Goal: Check status

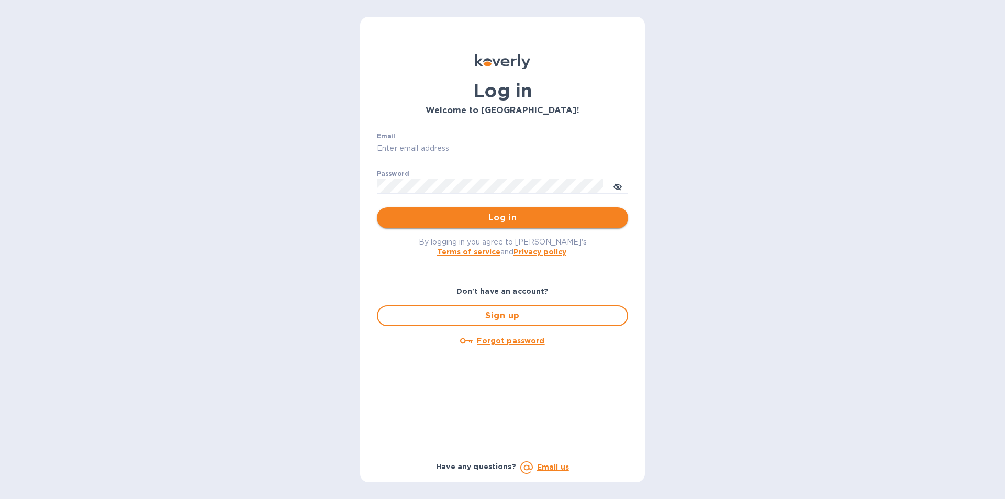
type input "[EMAIL_ADDRESS][DOMAIN_NAME]"
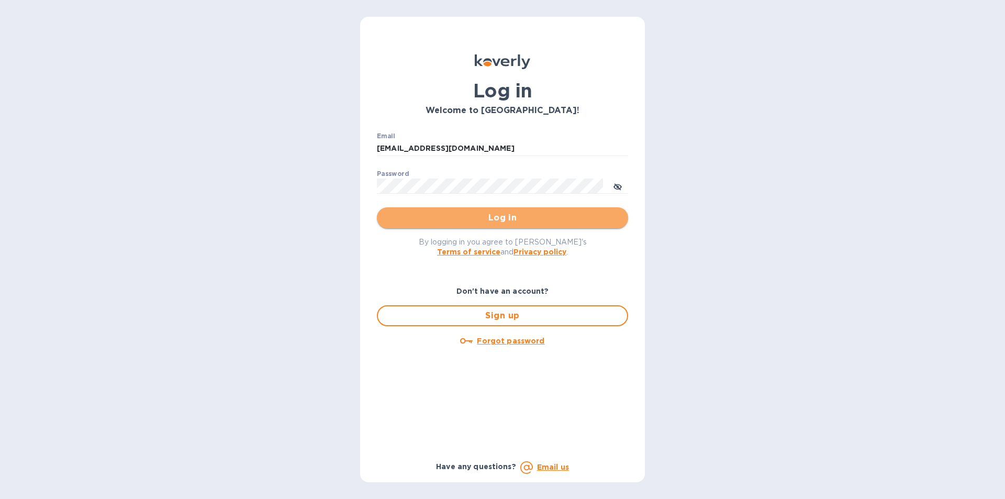
click at [536, 225] on button "Log in" at bounding box center [502, 217] width 251 height 21
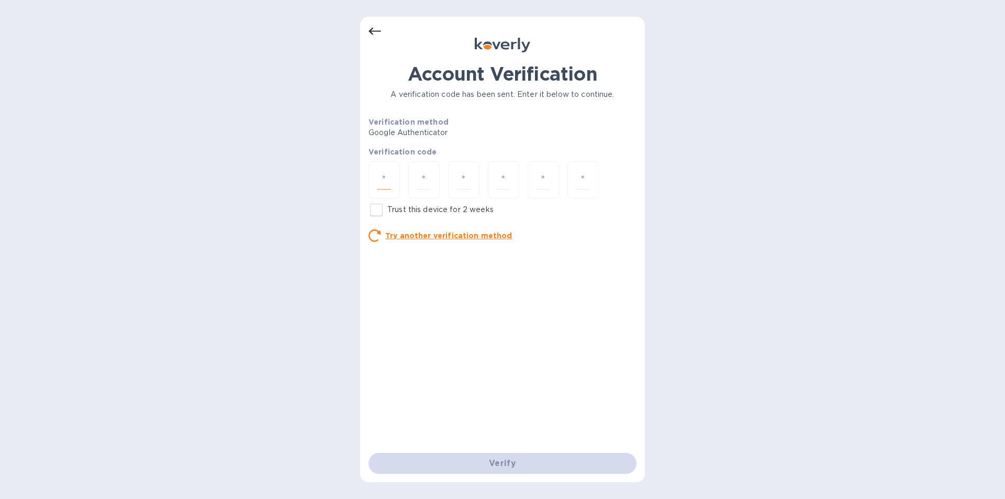
click at [381, 174] on input "number" at bounding box center [384, 179] width 14 height 19
type input "7"
type input "9"
type input "6"
type input "4"
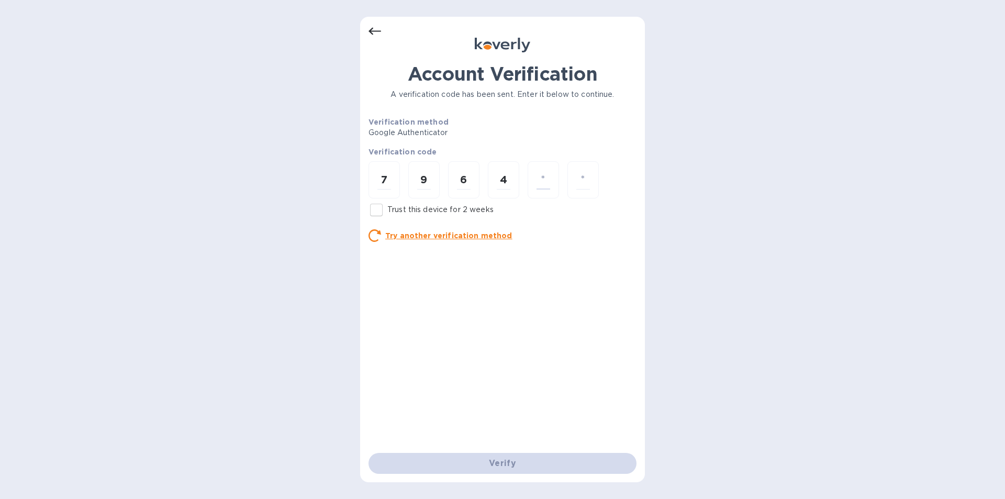
type input "8"
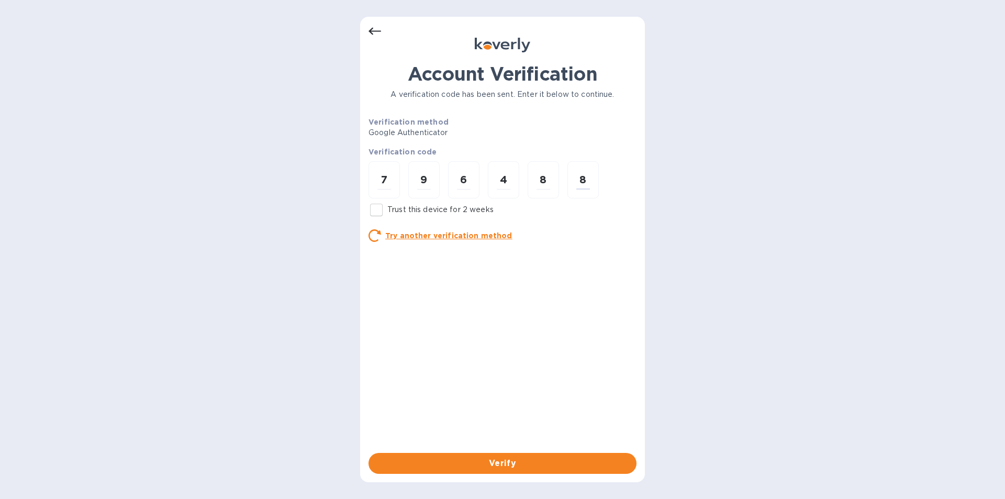
type input "8"
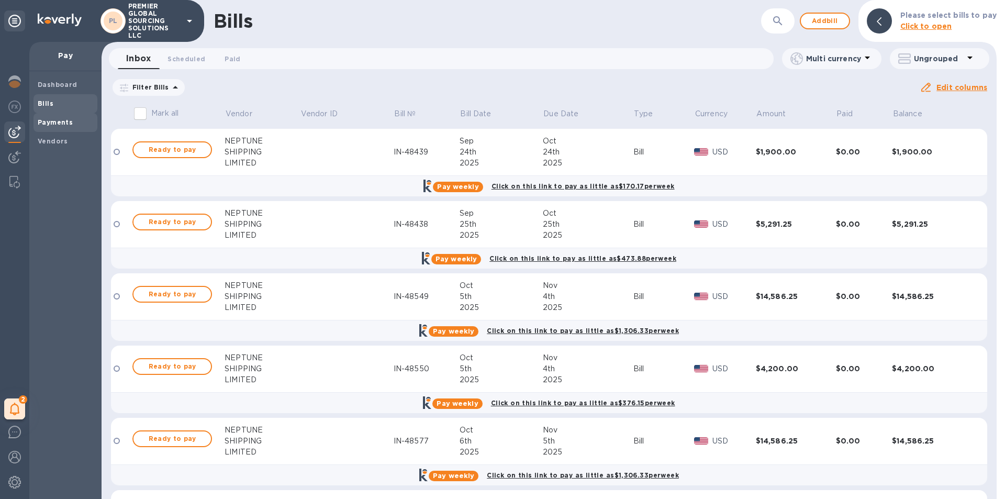
click at [81, 125] on span "Payments" at bounding box center [65, 122] width 55 height 10
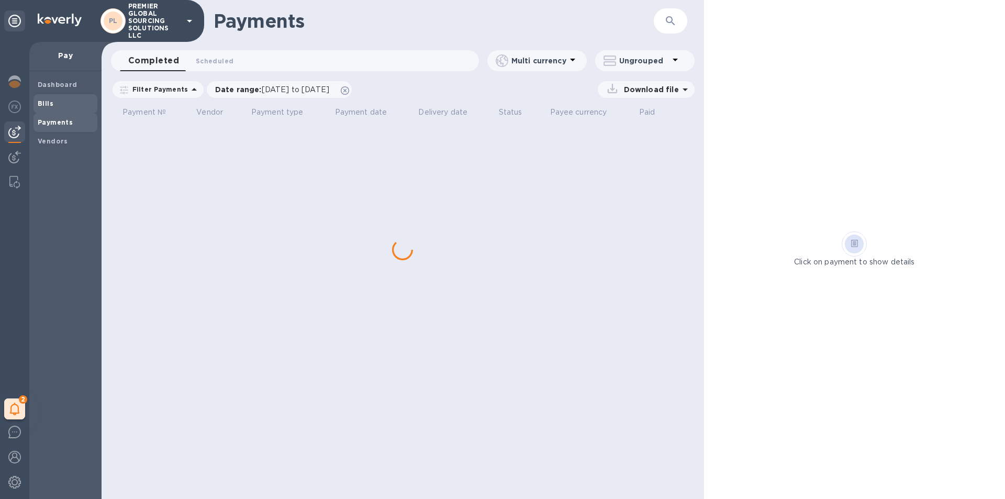
click at [78, 102] on span "Bills" at bounding box center [65, 103] width 55 height 10
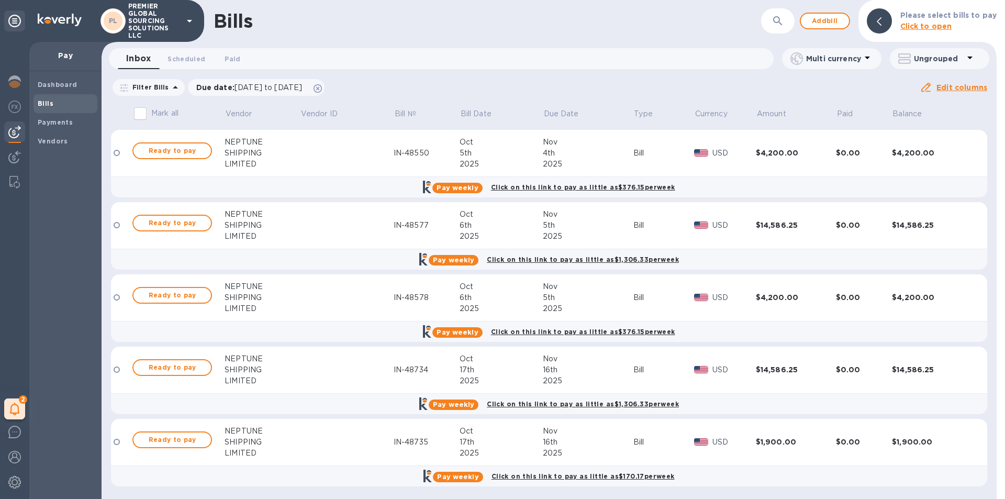
scroll to position [217, 0]
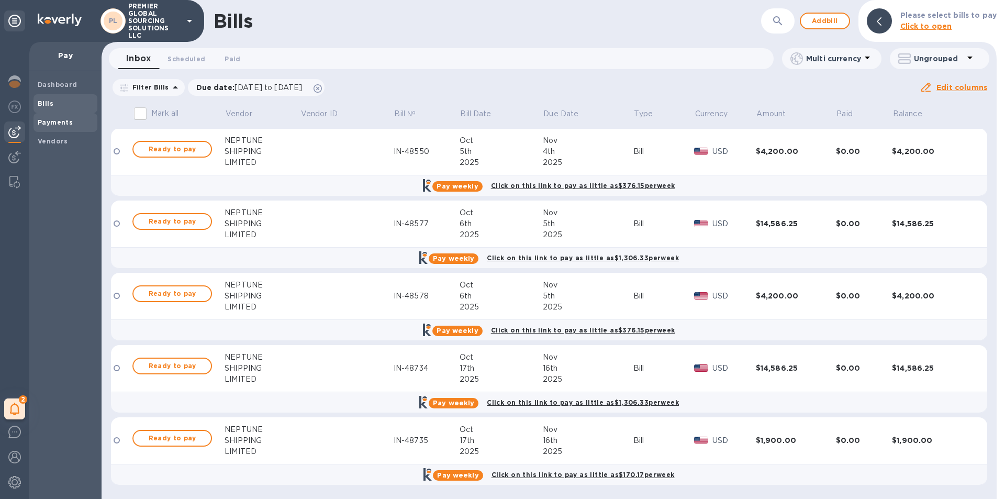
click at [75, 123] on span "Payments" at bounding box center [65, 122] width 55 height 10
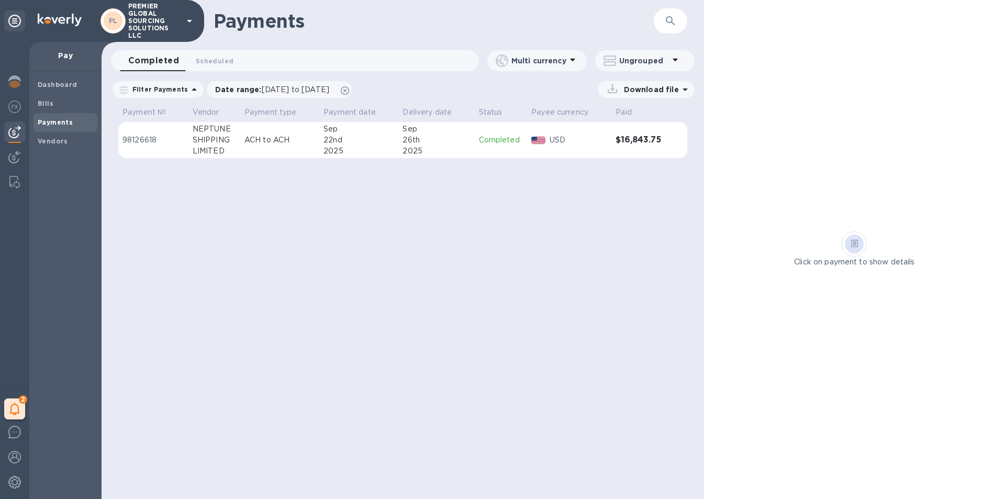
click at [386, 146] on div "2025" at bounding box center [359, 151] width 71 height 11
